Goal: Task Accomplishment & Management: Complete application form

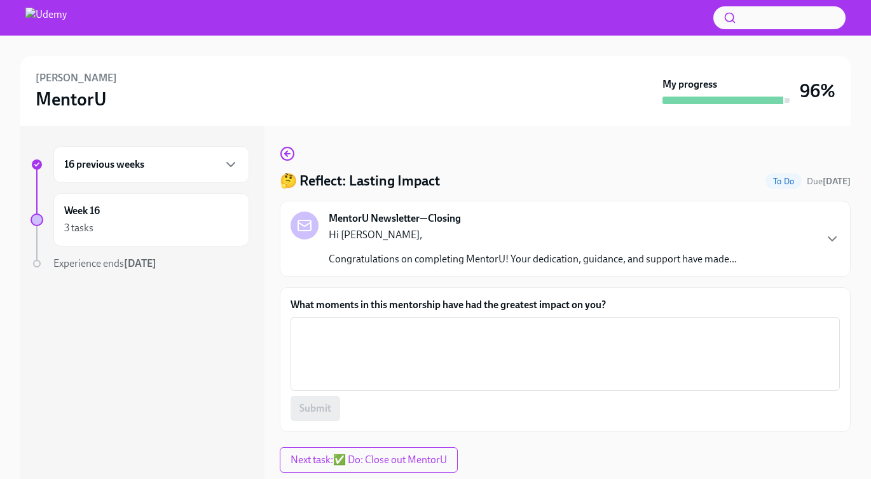
click at [585, 170] on div "🤔 Reflect: Lasting Impact To Do Due [DATE] MentorU Newsletter—Closing Hi [PERSO…" at bounding box center [565, 289] width 571 height 286
click at [830, 238] on icon "button" at bounding box center [832, 239] width 8 height 4
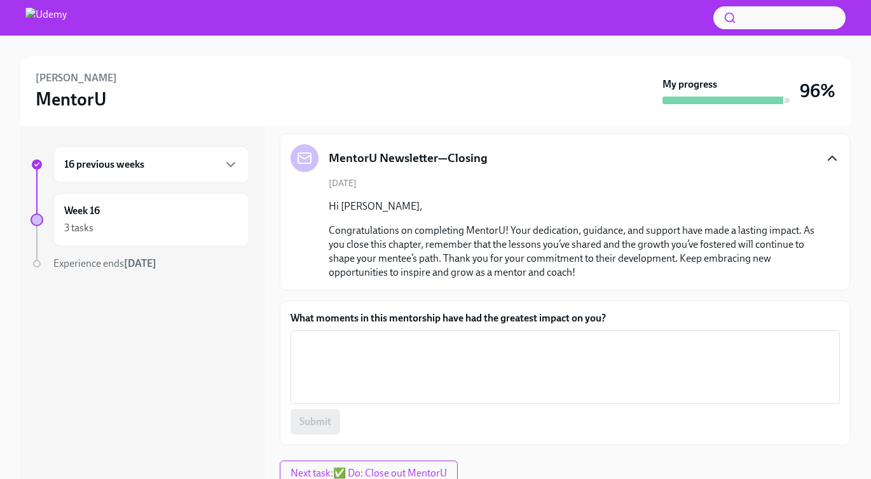
scroll to position [74, 0]
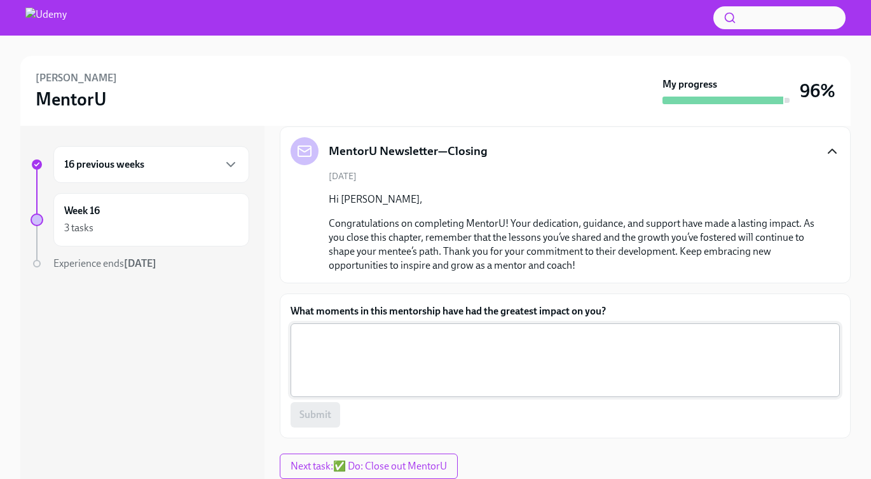
click at [742, 355] on textarea "What moments in this mentorship have had the greatest impact on you?" at bounding box center [565, 360] width 534 height 61
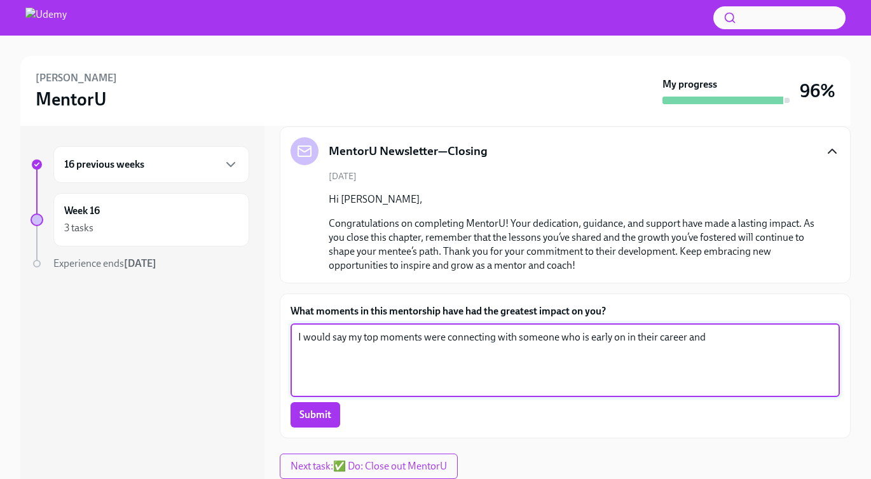
click at [739, 338] on textarea "I would say my top moments were connecting with someone who is early on in thei…" at bounding box center [565, 360] width 534 height 61
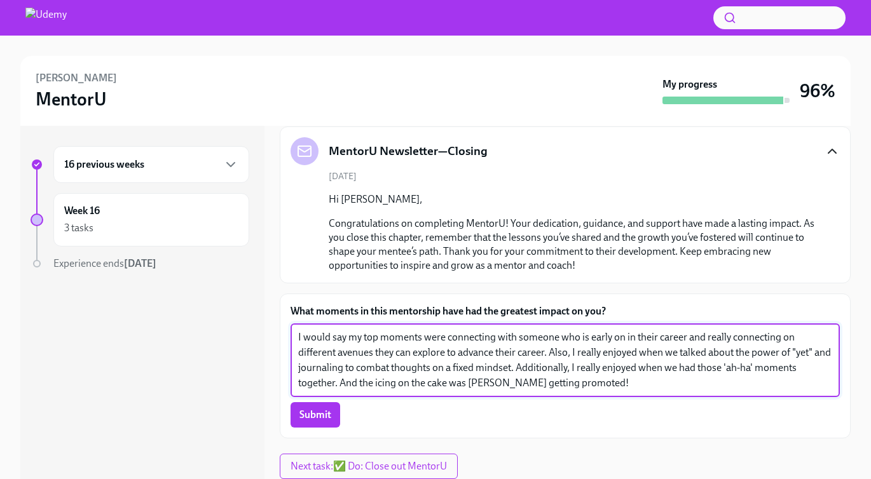
drag, startPoint x: 596, startPoint y: 386, endPoint x: 252, endPoint y: 331, distance: 348.3
click at [252, 331] on div "16 previous weeks Week 16 3 tasks Experience ends [DATE] 🤔 Reflect: Lasting Imp…" at bounding box center [435, 302] width 830 height 353
paste textarea "early in their career and exploring the different paths they could take to grow…"
type textarea "I would say my top moments were connecting with someone early in their career a…"
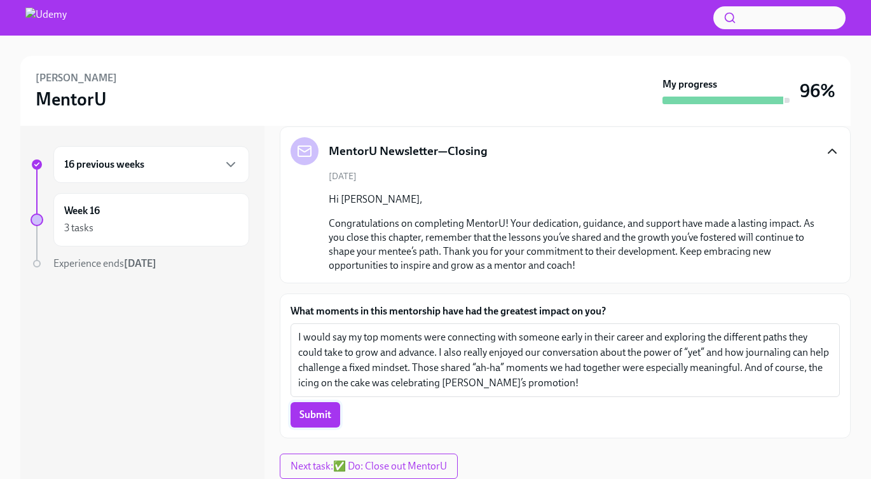
click at [323, 421] on span "Submit" at bounding box center [315, 415] width 32 height 13
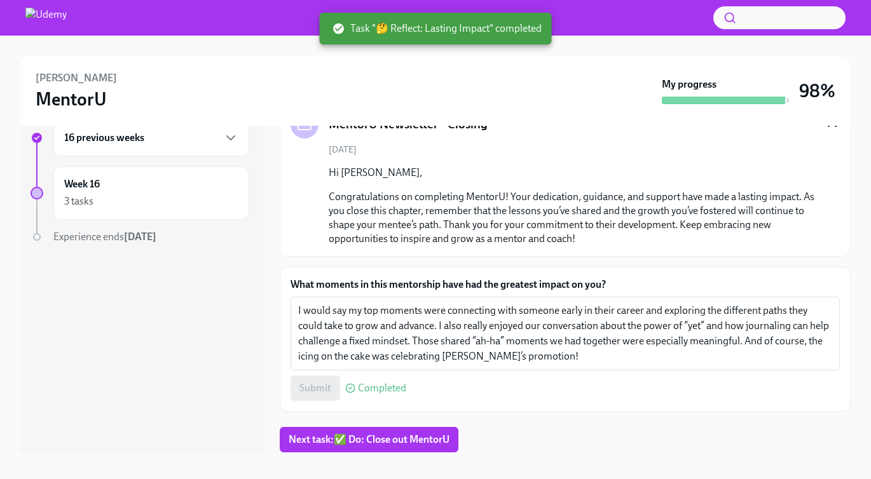
scroll to position [36, 0]
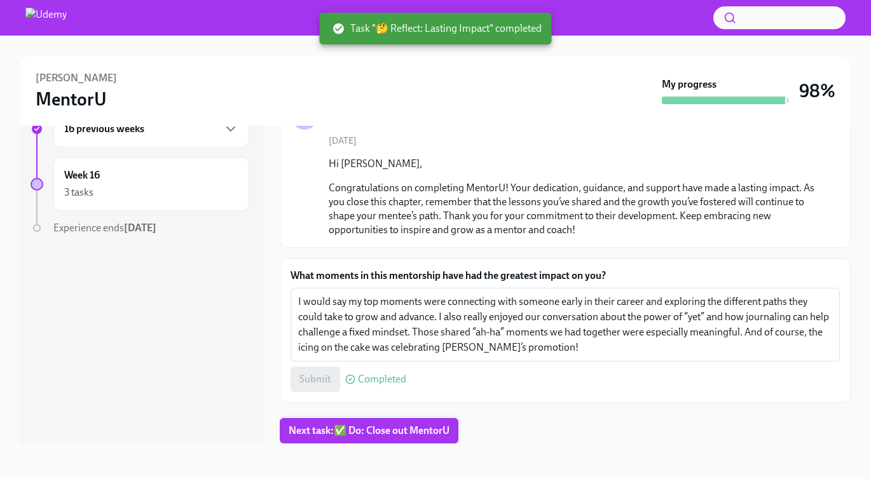
click at [380, 430] on span "Next task : ✅ Do: Close out MentorU" at bounding box center [369, 431] width 161 height 13
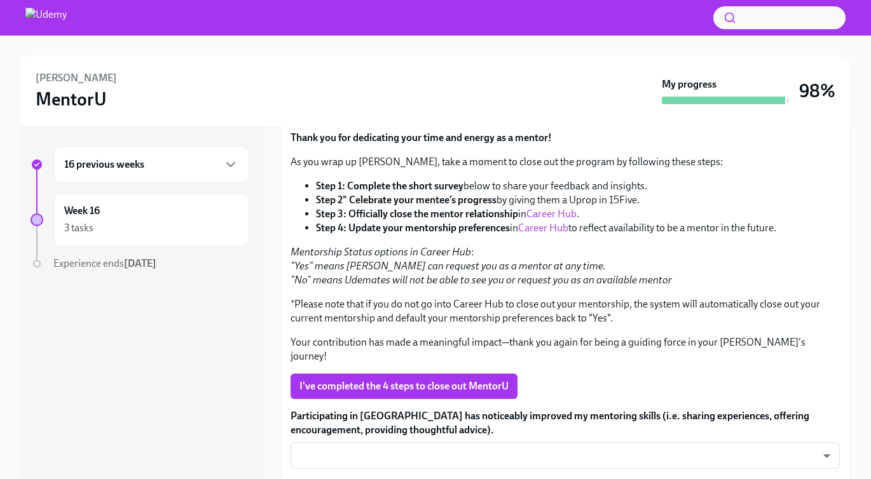
scroll to position [177, 0]
